Goal: Navigation & Orientation: Find specific page/section

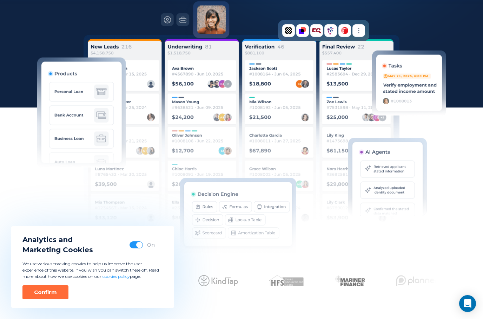
scroll to position [184, 0]
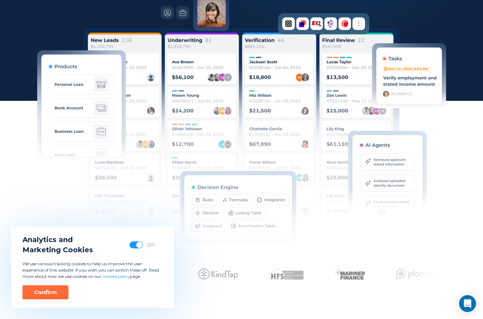
click at [40, 299] on button "Confirm" at bounding box center [45, 292] width 46 height 14
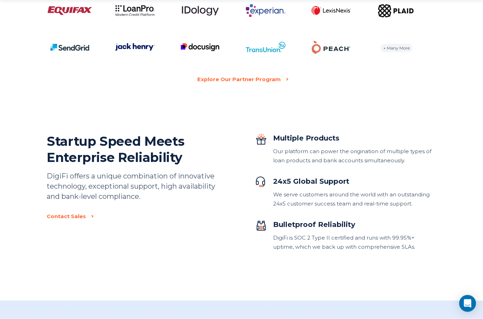
scroll to position [1475, 0]
click at [259, 81] on div "Explore Our Partner Program" at bounding box center [239, 78] width 84 height 9
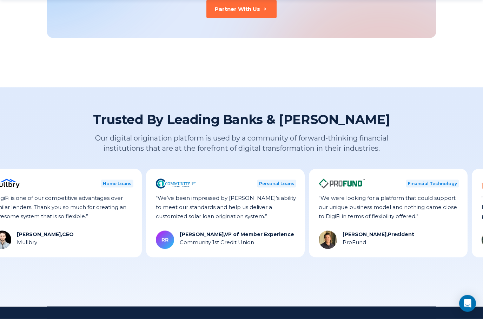
scroll to position [889, 0]
click at [249, 9] on div "Partner With Us" at bounding box center [237, 8] width 45 height 7
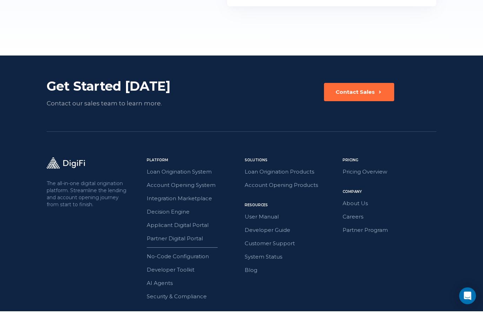
scroll to position [333, 0]
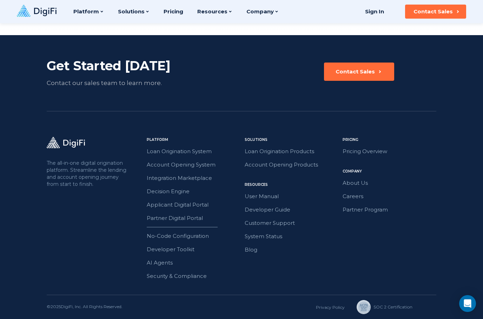
click at [253, 253] on link "Blog" at bounding box center [292, 249] width 94 height 9
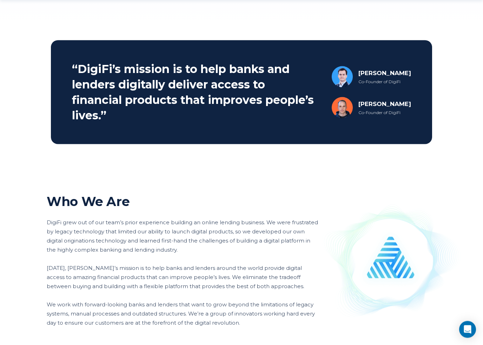
scroll to position [323, 0]
click at [379, 73] on div "[PERSON_NAME]" at bounding box center [384, 72] width 53 height 8
click at [340, 74] on img at bounding box center [342, 76] width 21 height 21
